Goal: Information Seeking & Learning: Learn about a topic

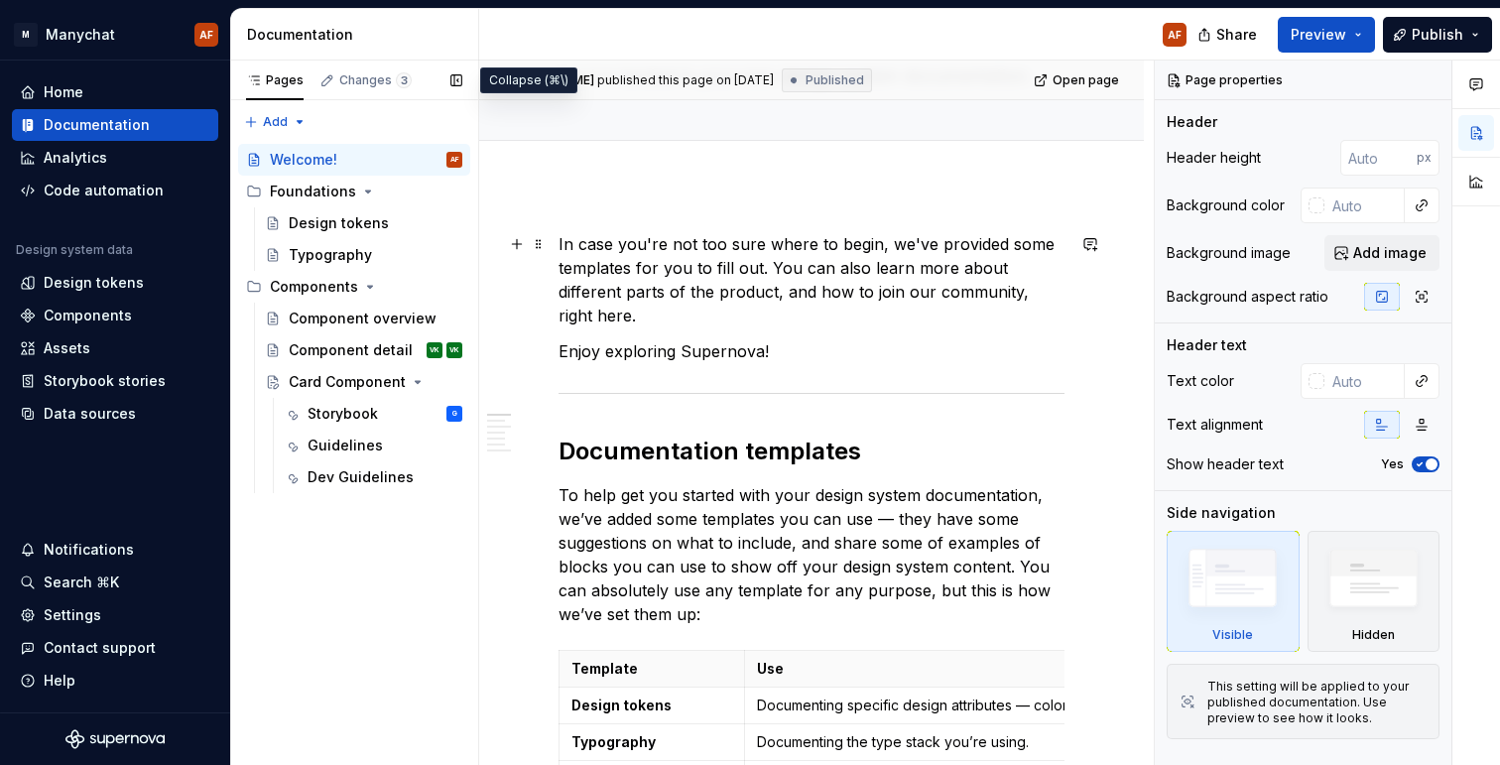
scroll to position [158, 0]
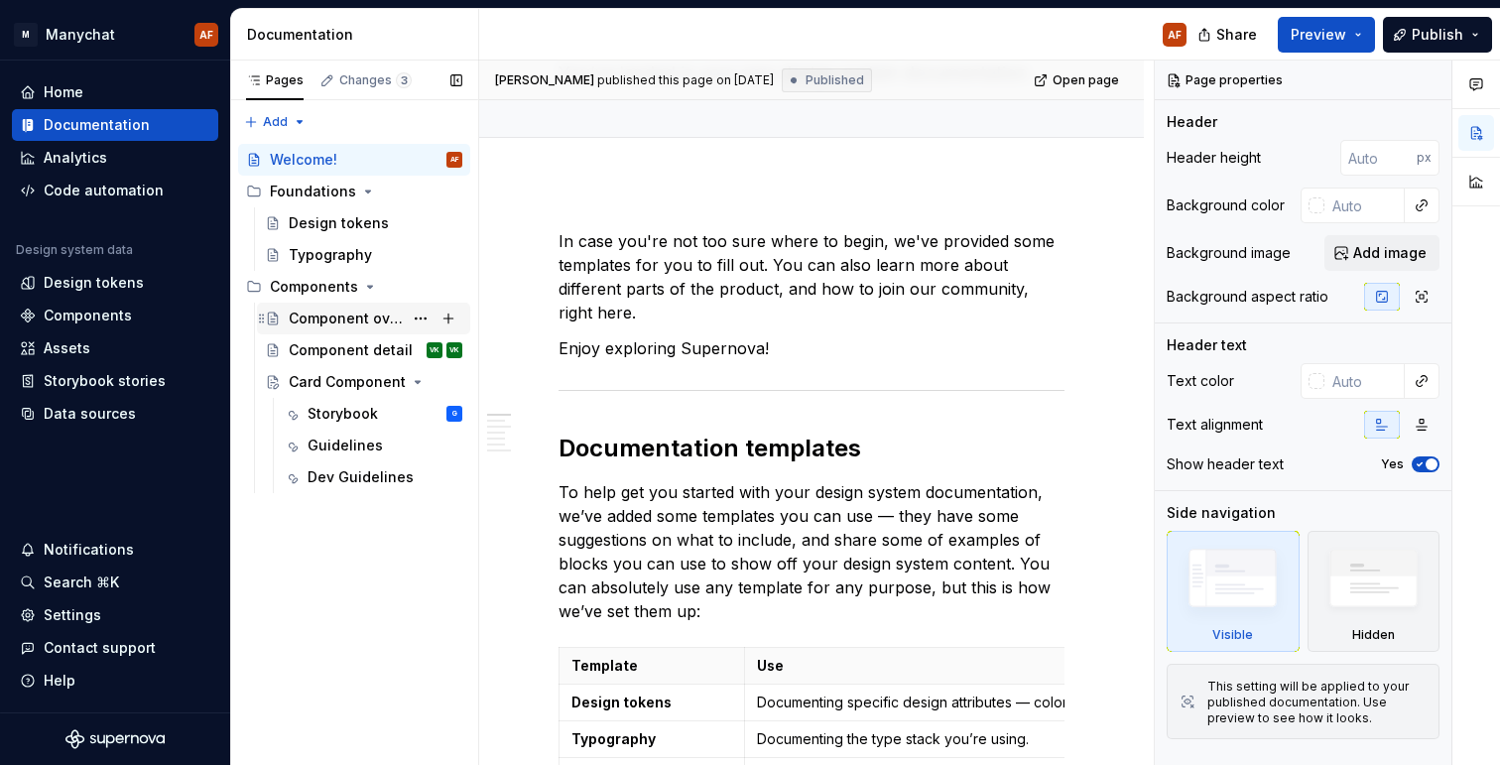
click at [356, 320] on div "Component overview" at bounding box center [346, 319] width 114 height 20
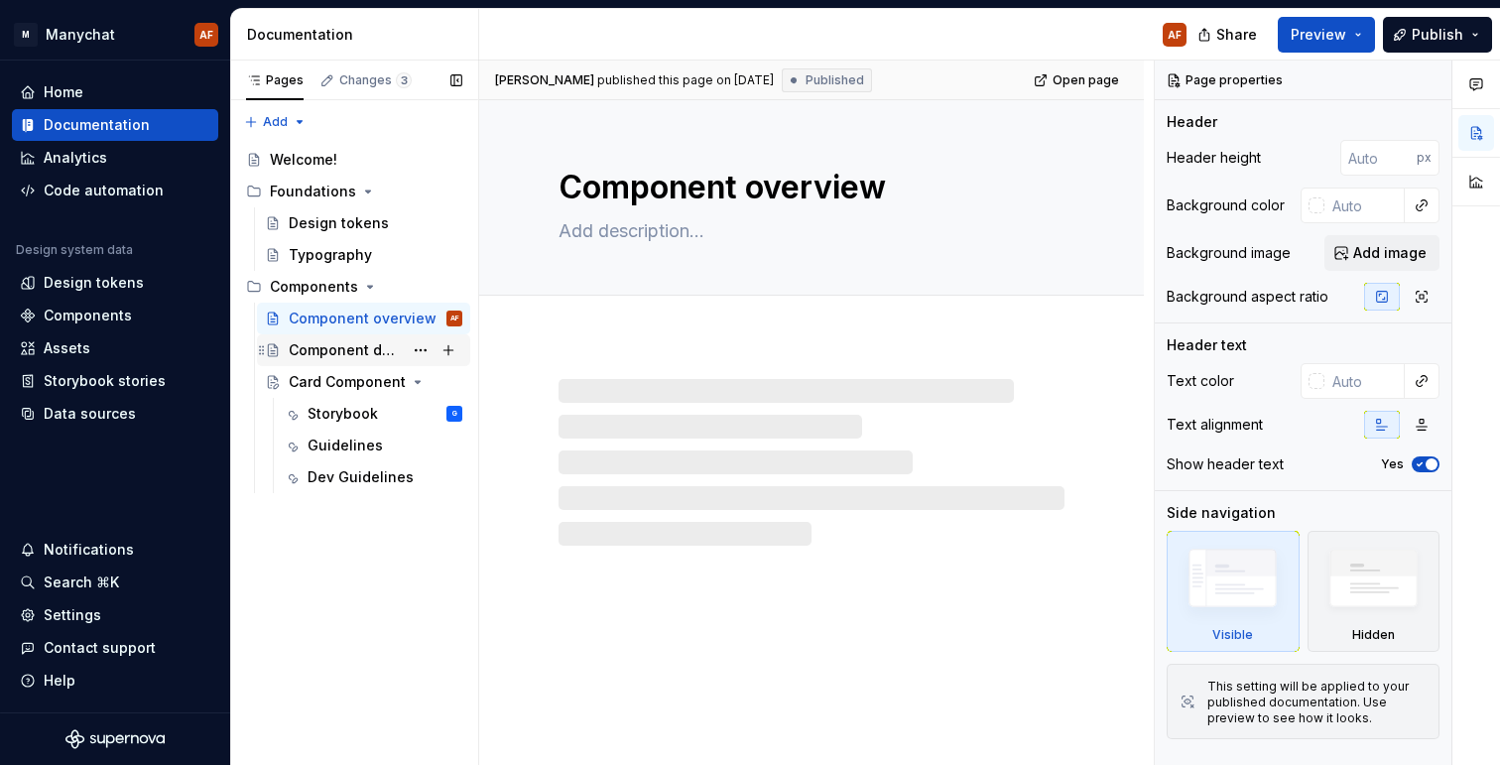
click at [344, 356] on div "Component detail" at bounding box center [346, 350] width 114 height 20
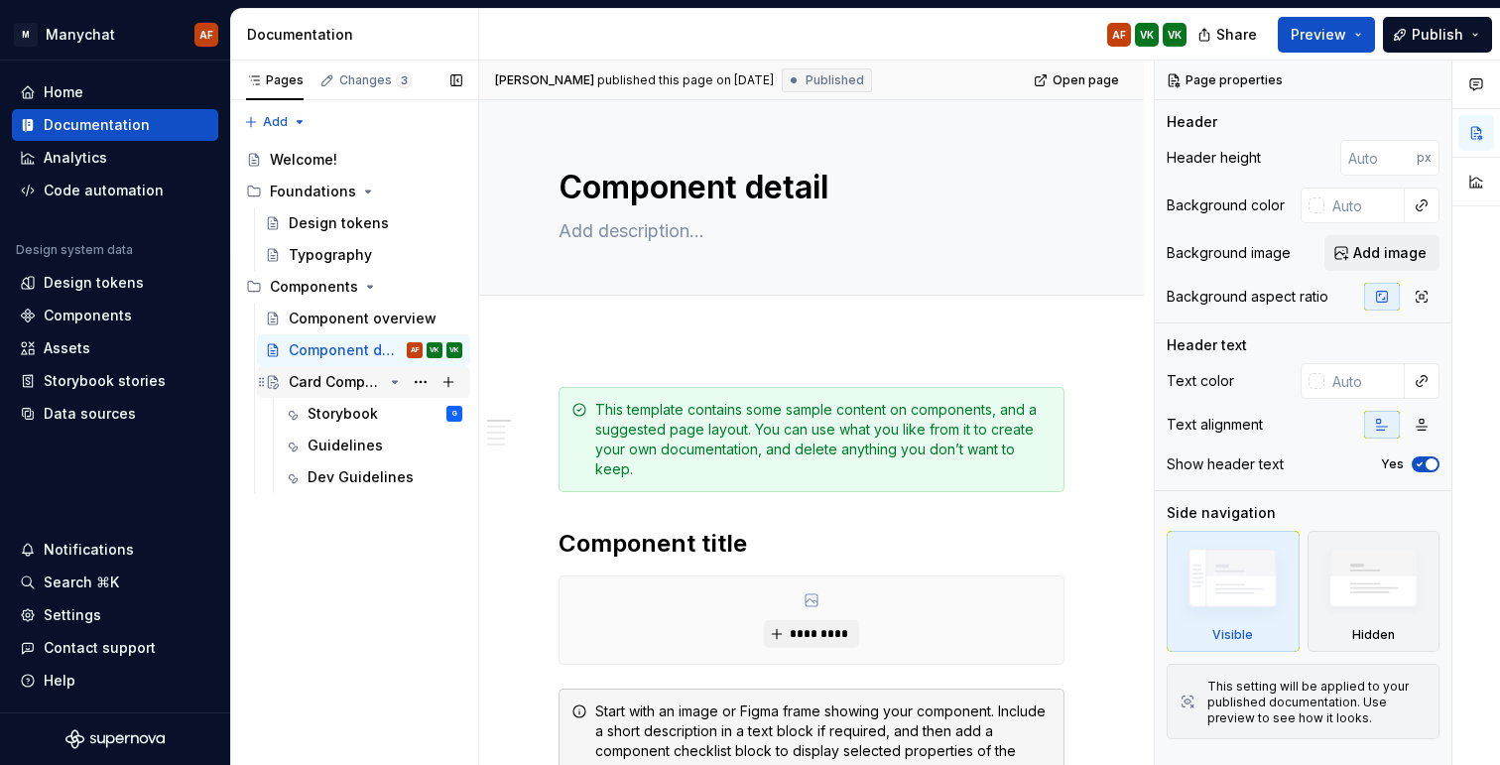
click at [352, 383] on div "Card Component" at bounding box center [336, 382] width 94 height 20
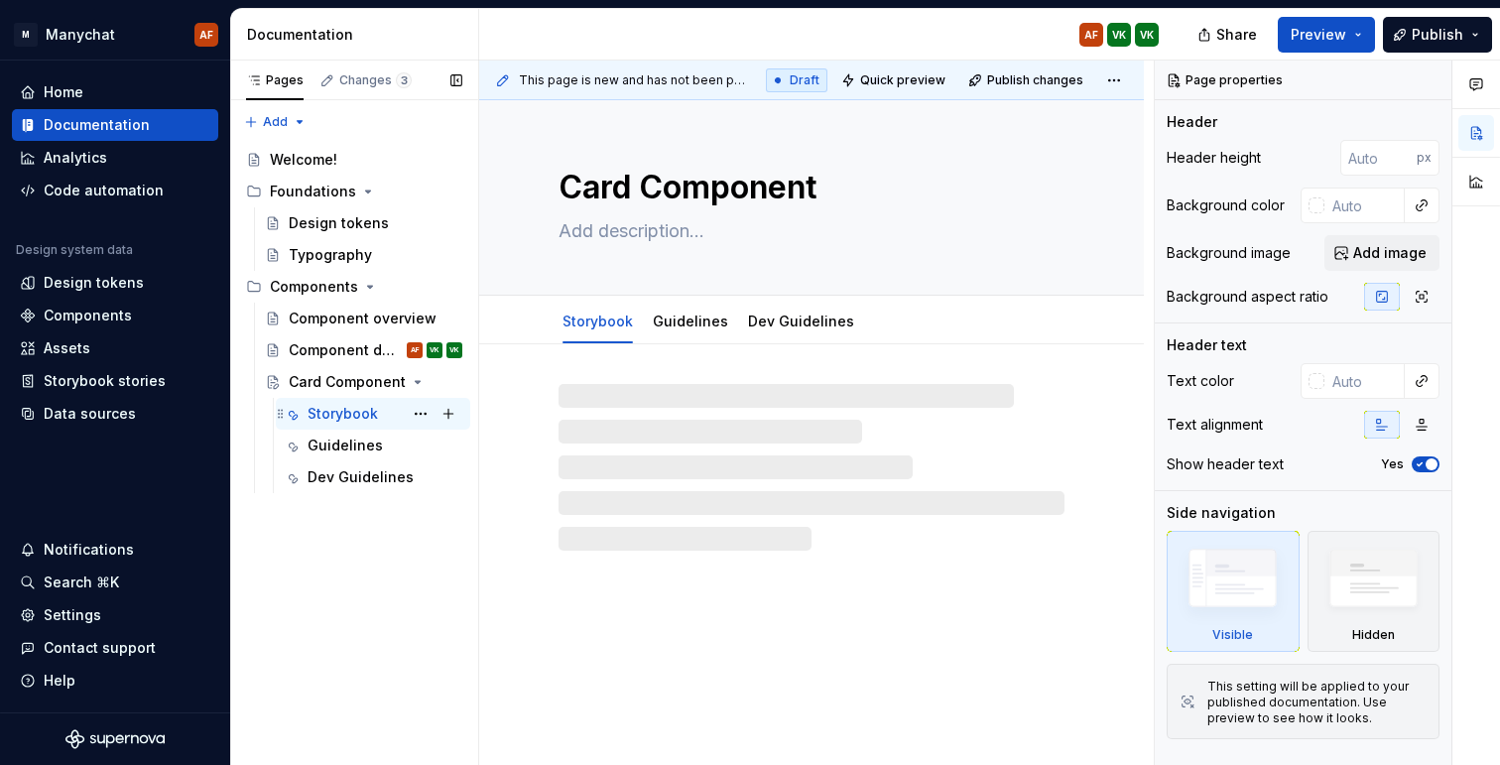
click at [347, 421] on div "Storybook" at bounding box center [343, 414] width 70 height 20
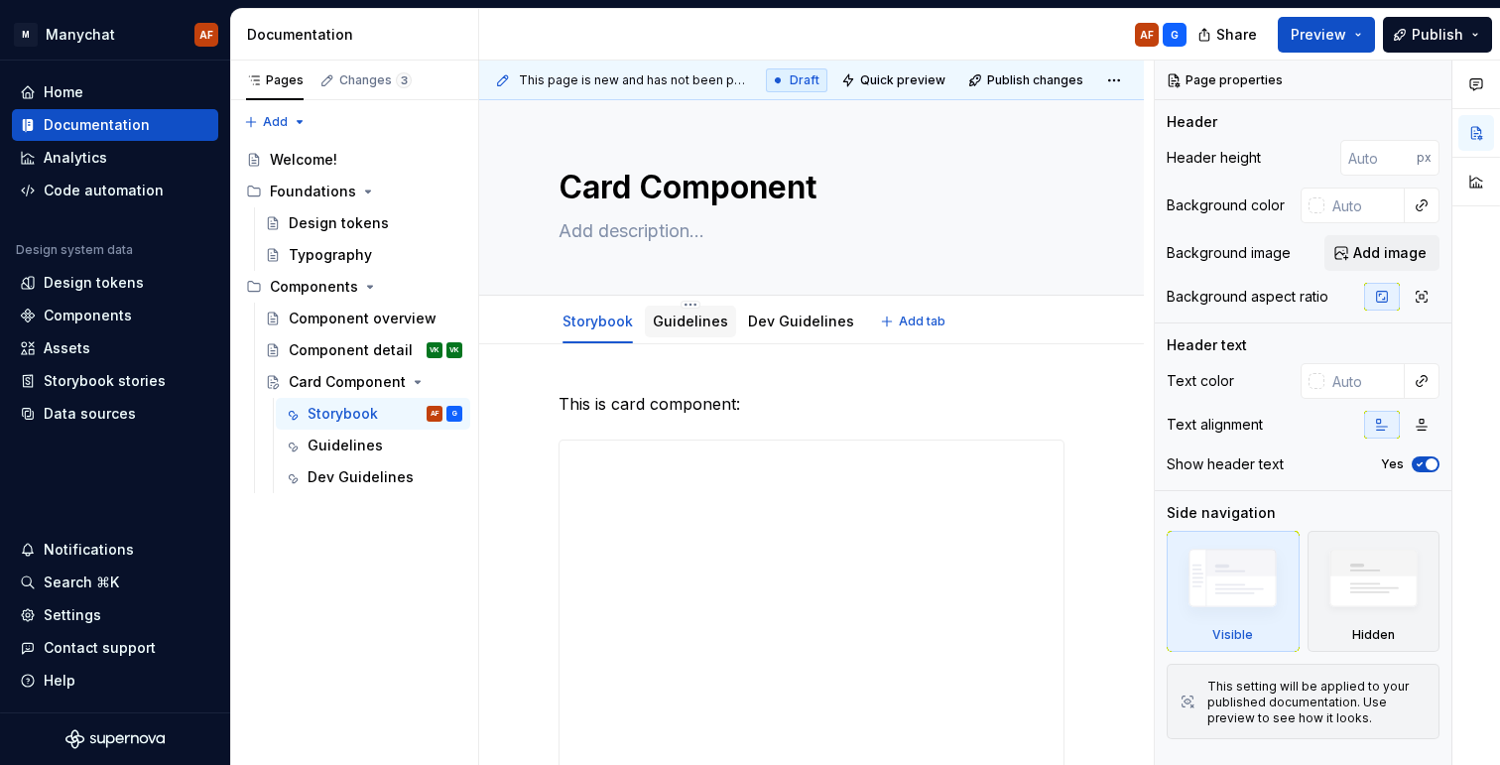
click at [672, 312] on div "Guidelines" at bounding box center [690, 322] width 75 height 20
click at [808, 320] on link "Dev Guidelines" at bounding box center [801, 321] width 106 height 17
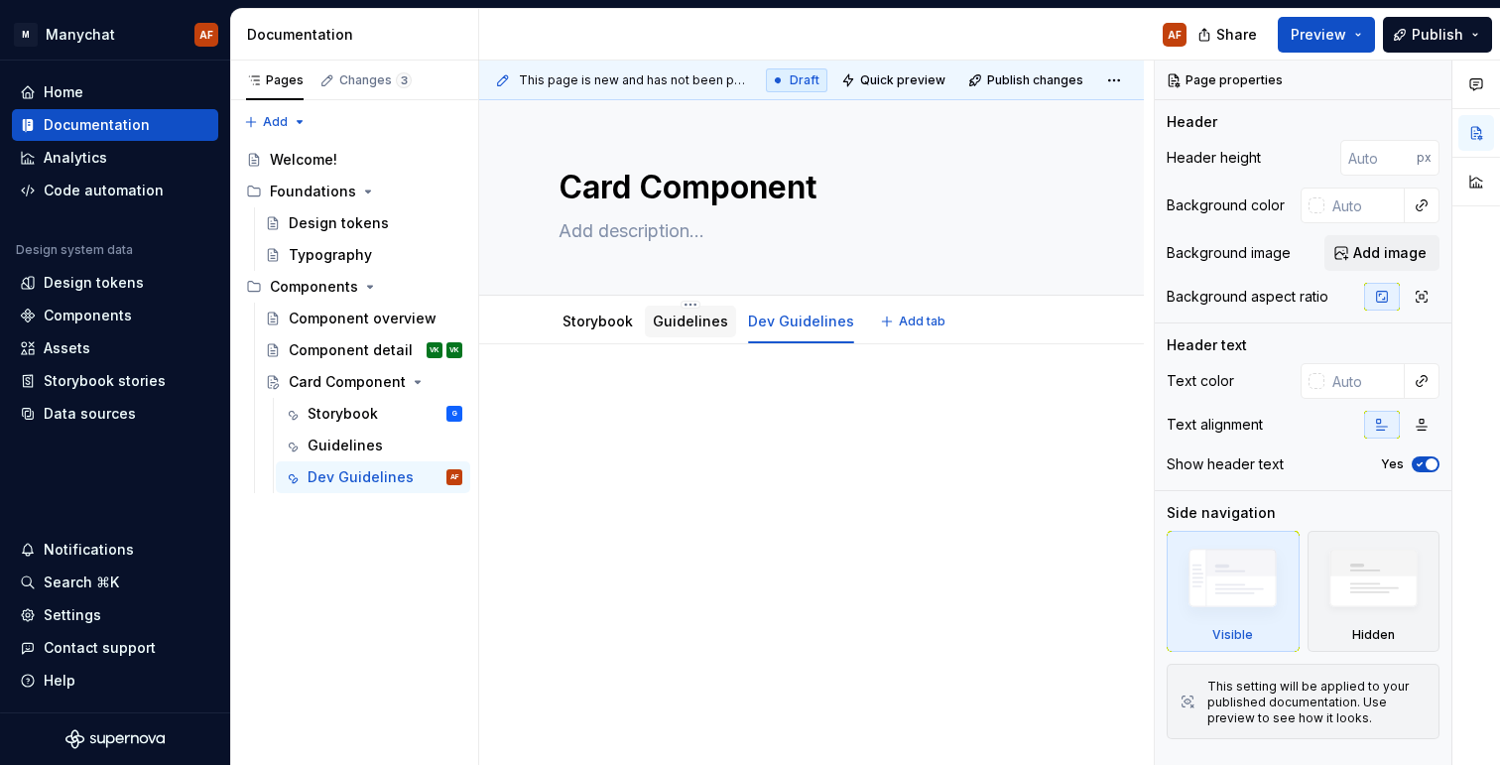
click at [672, 315] on link "Guidelines" at bounding box center [690, 321] width 75 height 17
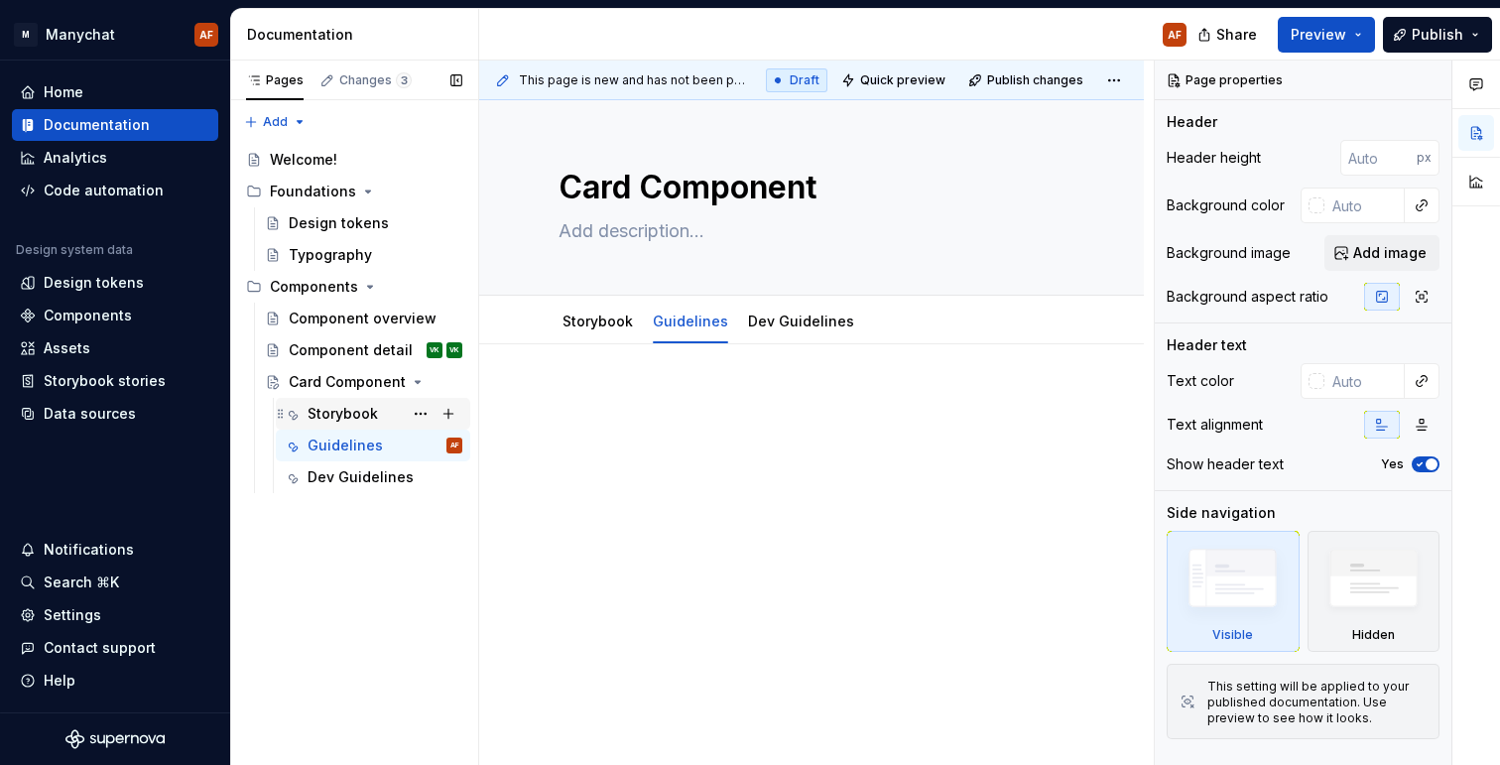
click at [378, 414] on div "Storybook G" at bounding box center [385, 414] width 155 height 28
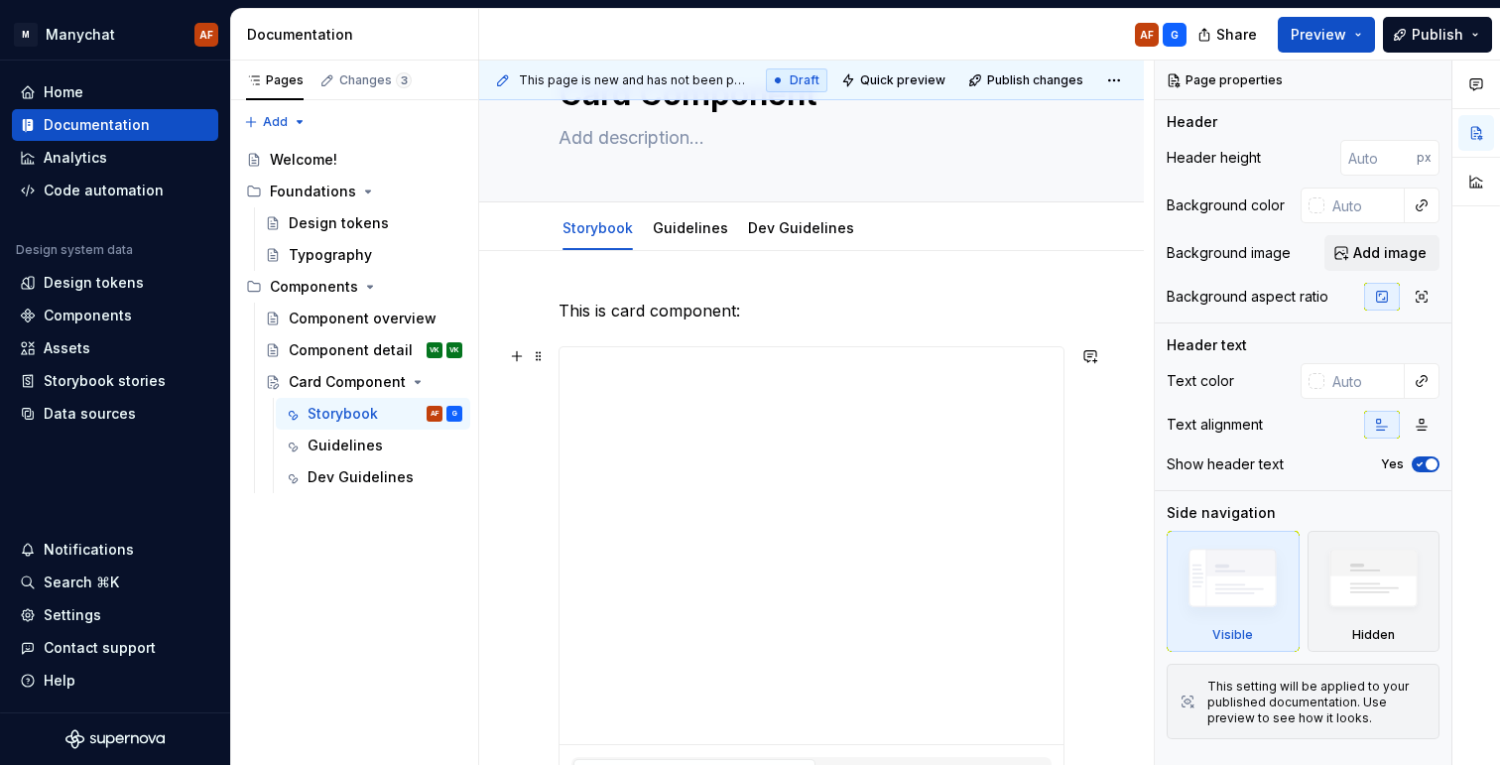
scroll to position [84, 0]
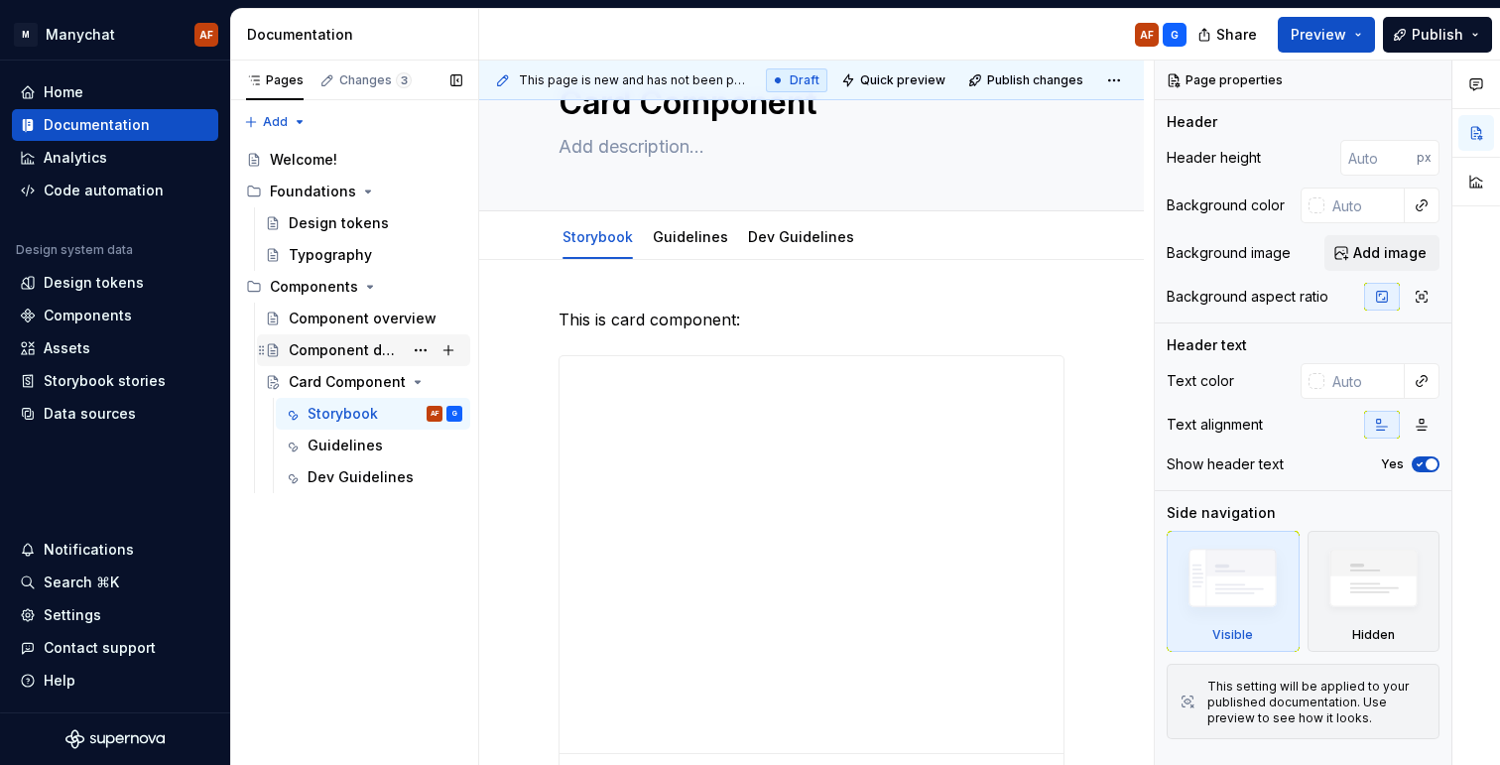
click at [369, 356] on div "Component detail" at bounding box center [346, 350] width 114 height 20
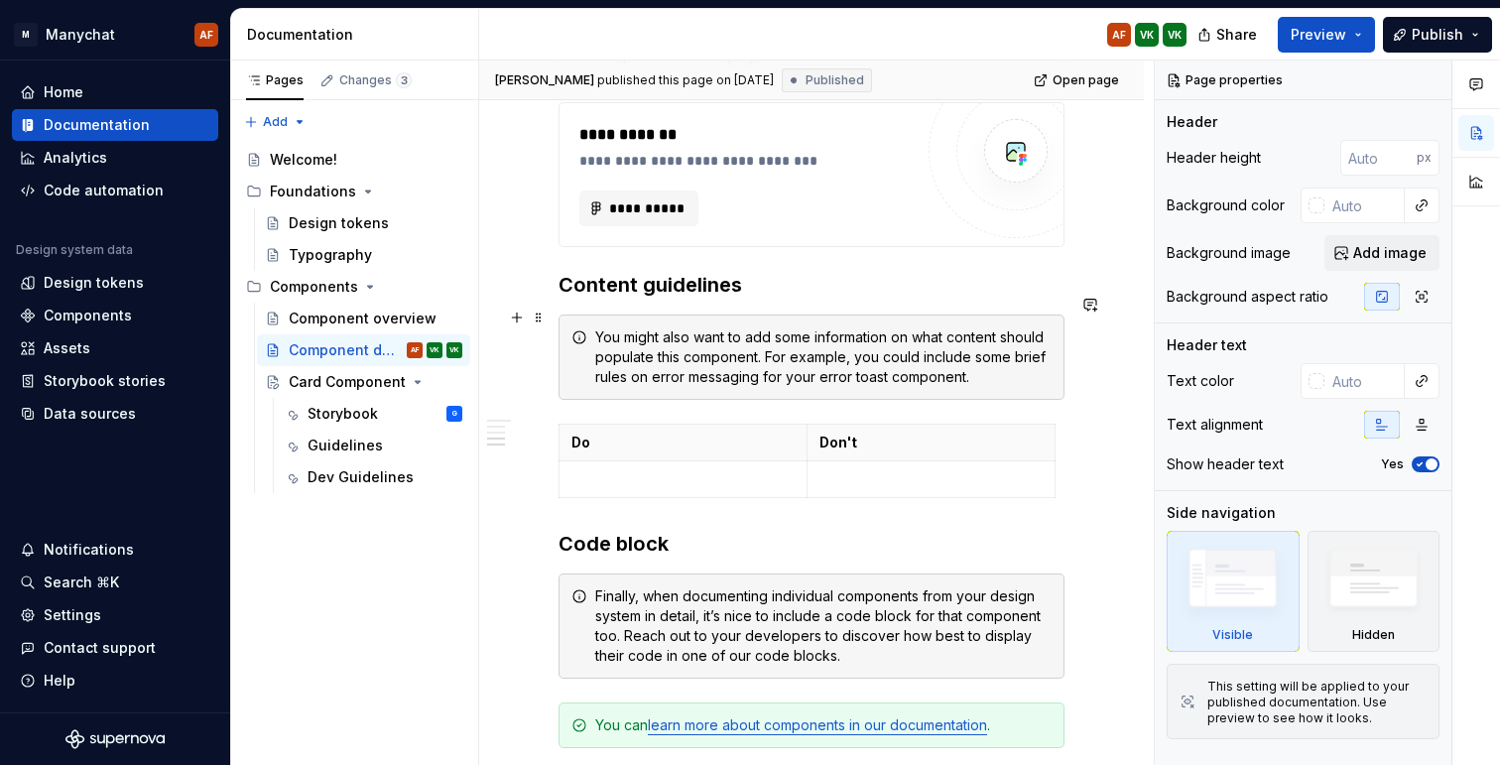
scroll to position [1598, 0]
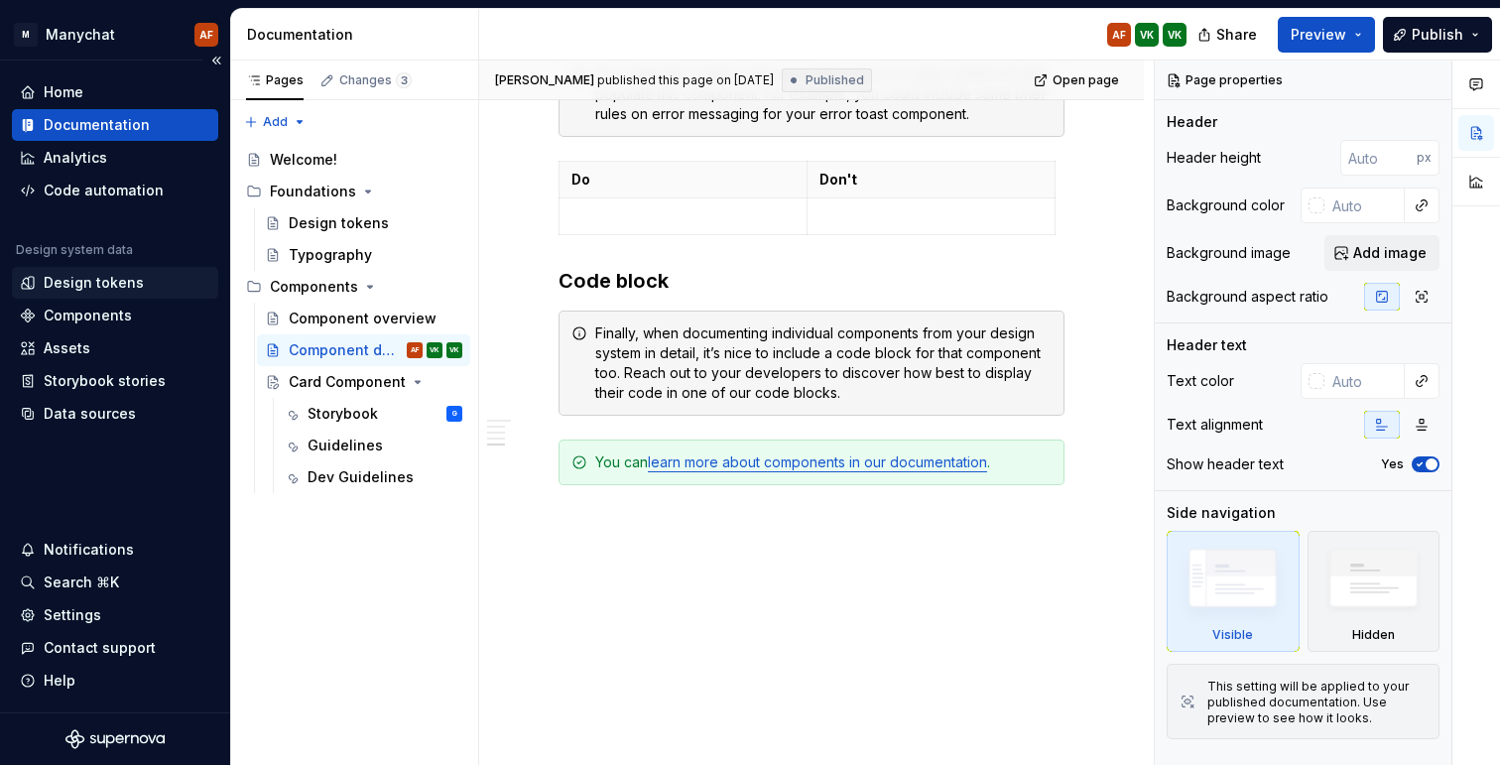
type textarea "*"
click at [102, 288] on div "Design tokens" at bounding box center [94, 283] width 100 height 20
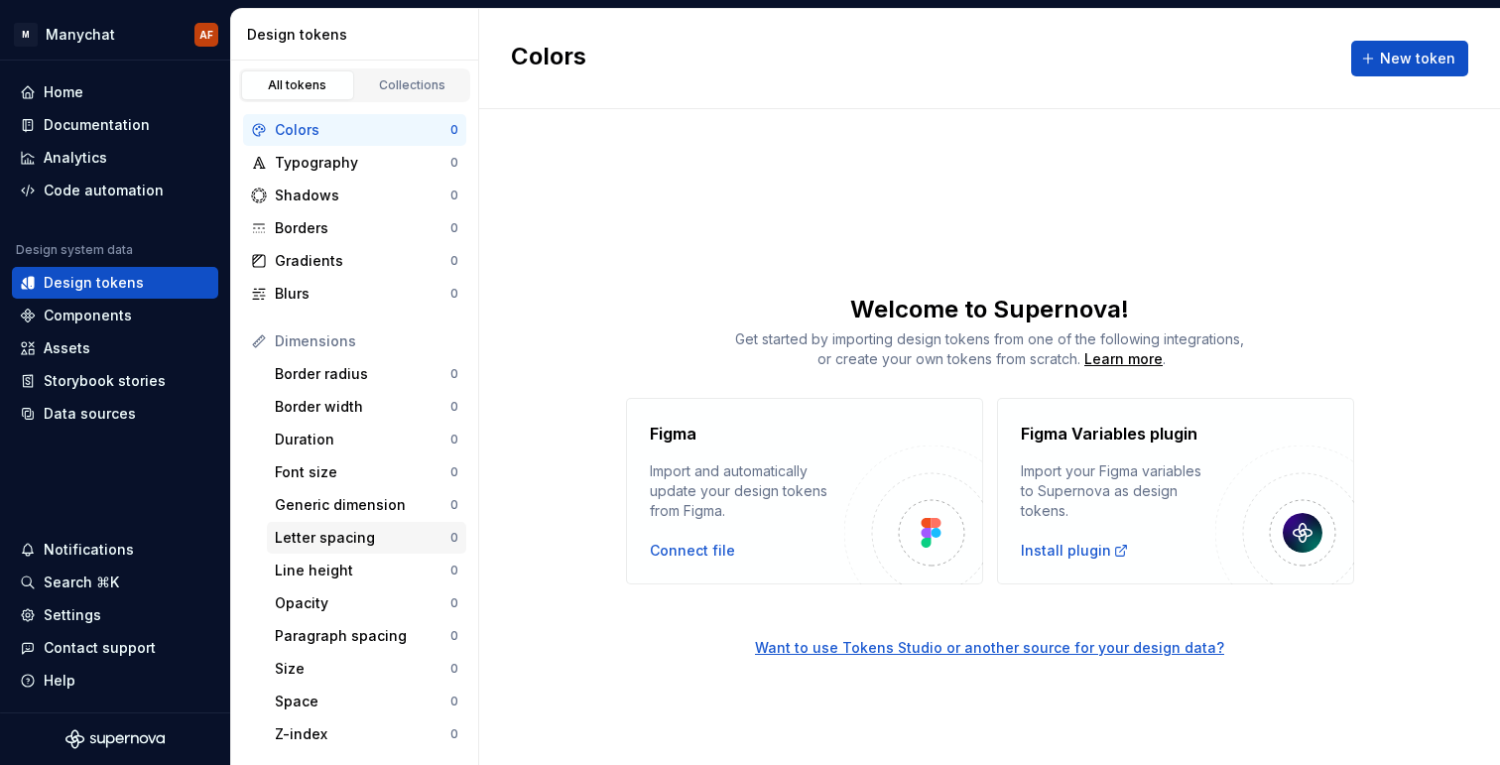
scroll to position [321, 0]
